Goal: Transaction & Acquisition: Purchase product/service

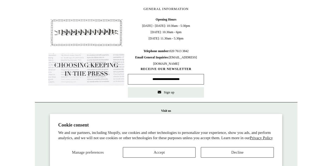
scroll to position [259, 0]
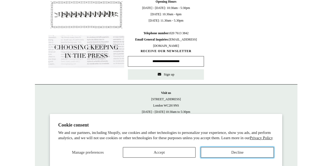
click at [220, 150] on button "Decline" at bounding box center [237, 152] width 73 height 11
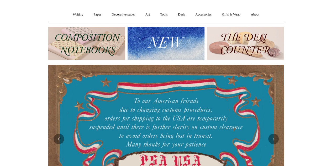
scroll to position [0, 0]
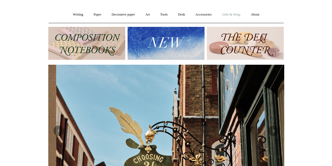
click at [233, 11] on link "Gifts & Wrap +" at bounding box center [231, 15] width 28 height 14
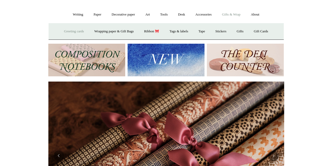
scroll to position [0, 472]
click at [66, 29] on link "Greeting cards +" at bounding box center [73, 31] width 29 height 14
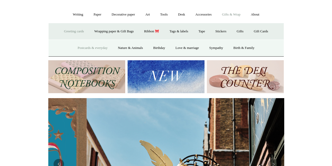
scroll to position [0, 236]
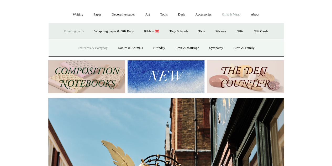
click at [74, 48] on link "Postcards & everyday" at bounding box center [92, 48] width 39 height 14
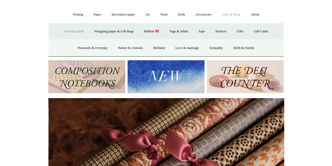
scroll to position [0, 472]
click at [127, 30] on link "Wrapping paper & Gift Bags" at bounding box center [114, 31] width 49 height 14
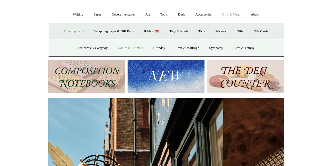
scroll to position [0, 236]
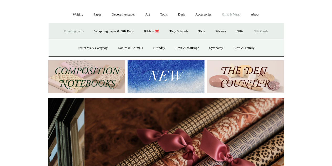
click at [271, 30] on link "Gift Cards" at bounding box center [261, 31] width 24 height 14
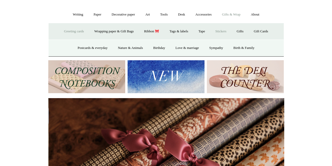
scroll to position [0, 472]
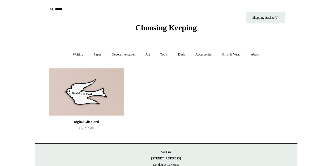
click at [78, 88] on img at bounding box center [86, 91] width 75 height 47
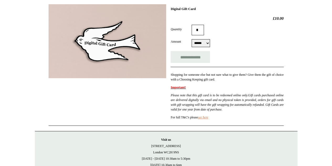
scroll to position [79, 0]
